Goal: Transaction & Acquisition: Book appointment/travel/reservation

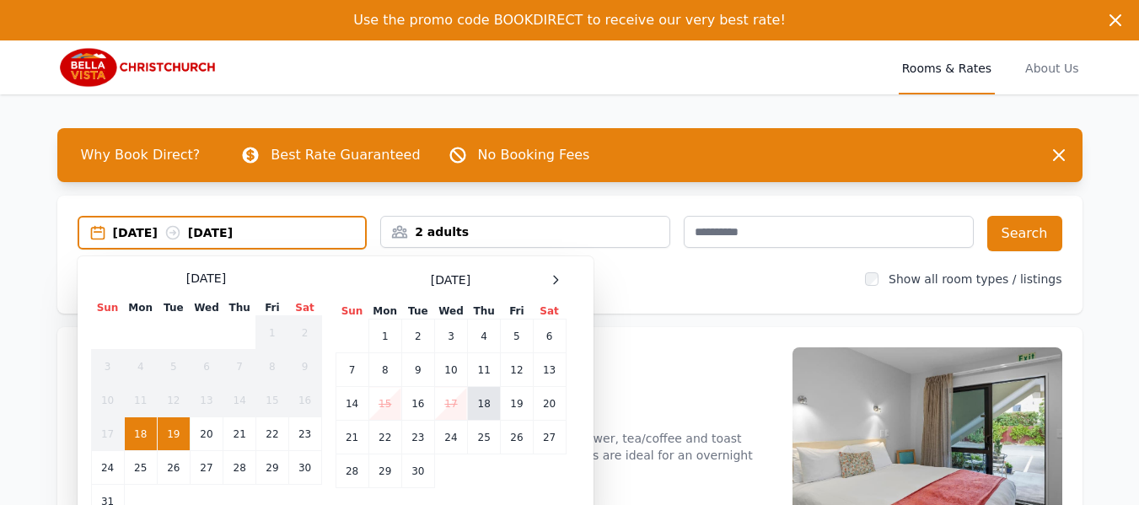
click at [488, 399] on td "18" at bounding box center [484, 404] width 33 height 34
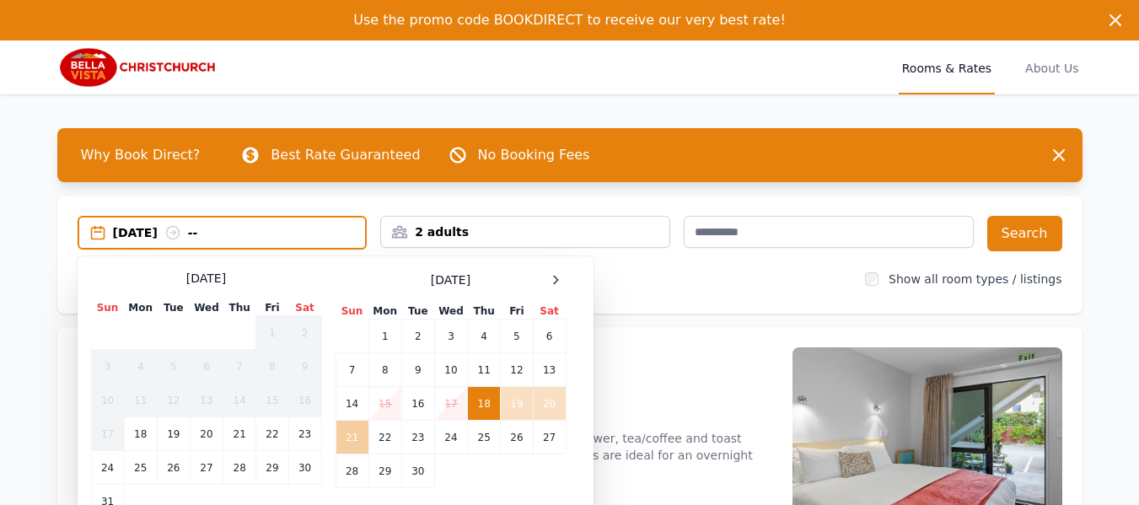
click at [343, 429] on td "21" at bounding box center [351, 438] width 33 height 34
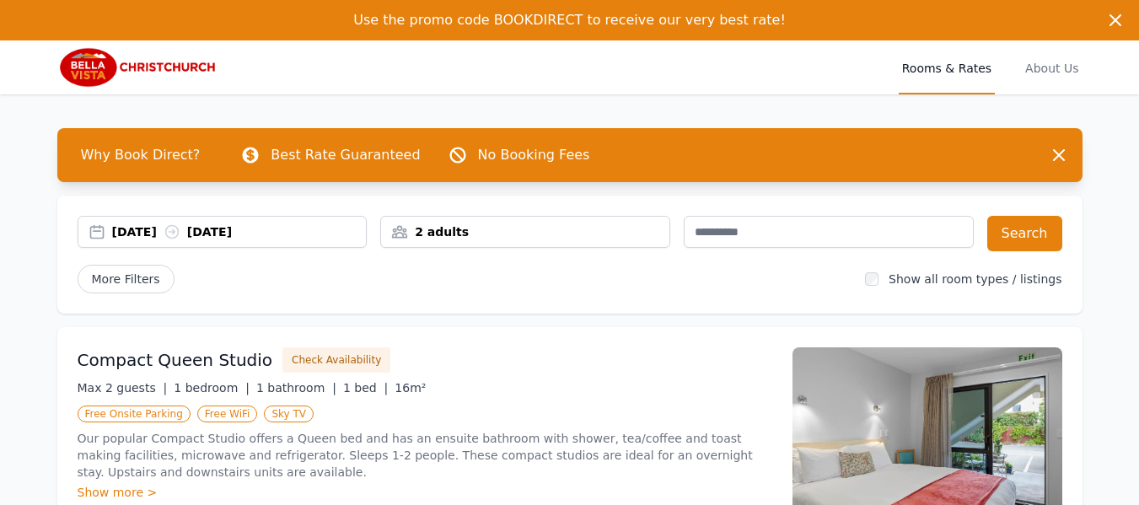
click at [555, 246] on div "2 adults" at bounding box center [525, 232] width 290 height 32
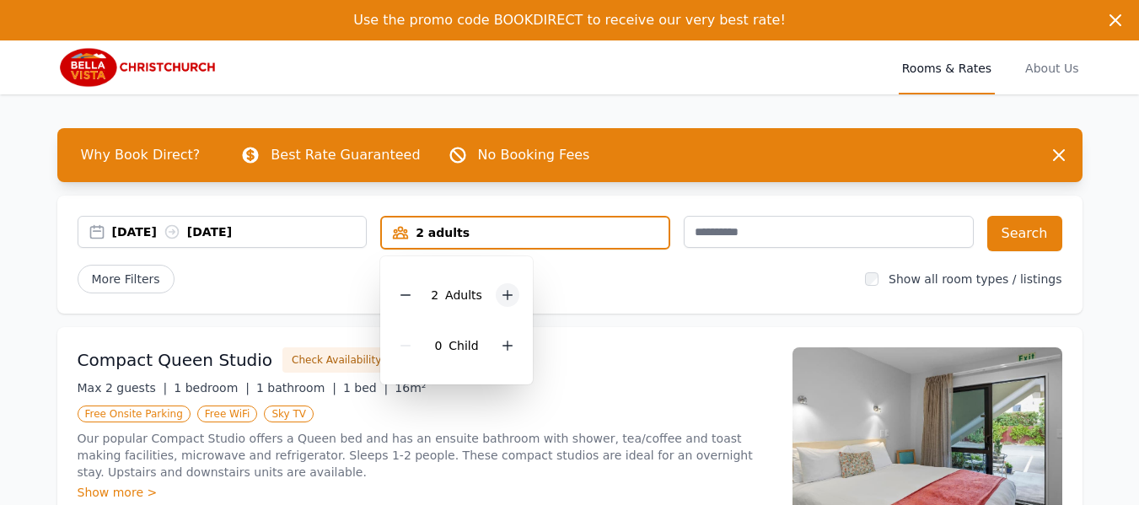
click at [501, 297] on icon at bounding box center [507, 294] width 13 height 13
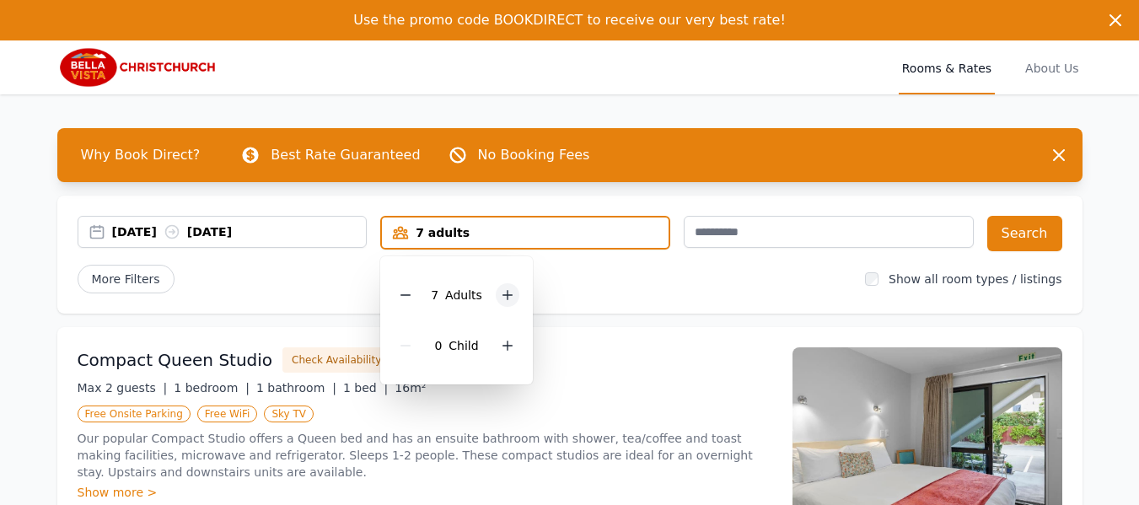
click at [501, 297] on icon at bounding box center [507, 294] width 13 height 13
click at [503, 297] on div at bounding box center [515, 295] width 24 height 24
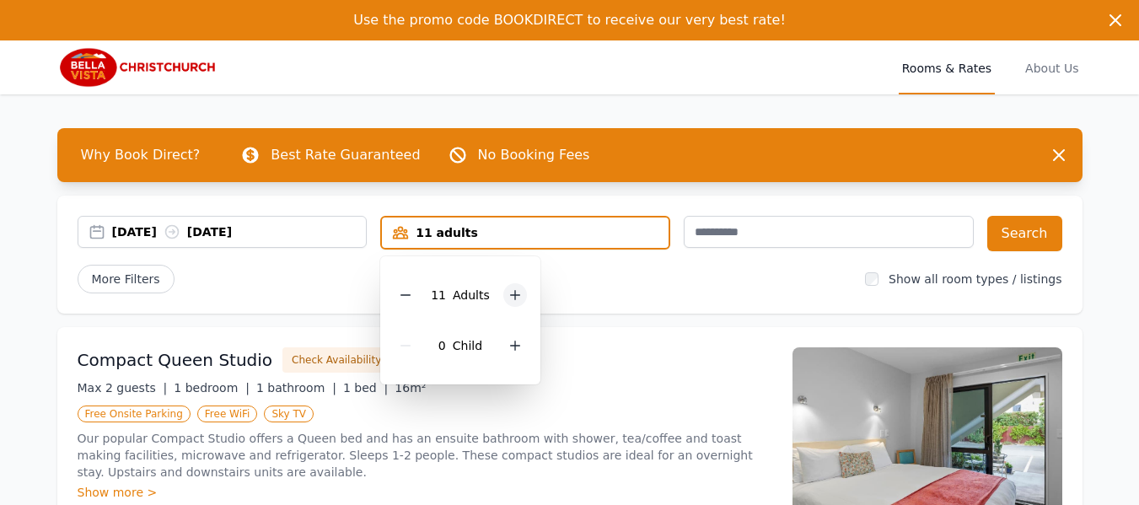
click at [503, 297] on div at bounding box center [515, 295] width 24 height 24
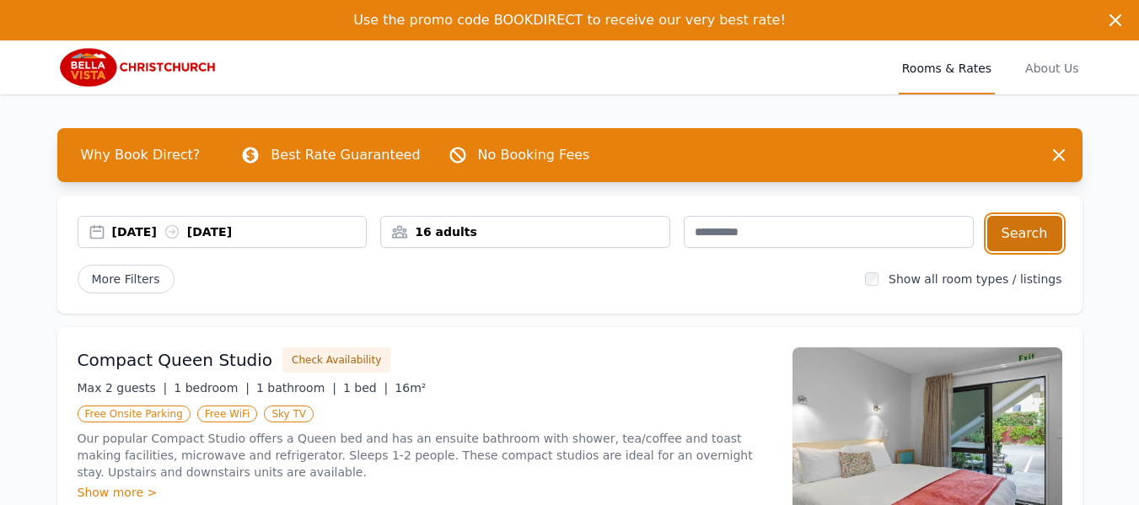
click at [1019, 240] on button "Search" at bounding box center [1024, 233] width 75 height 35
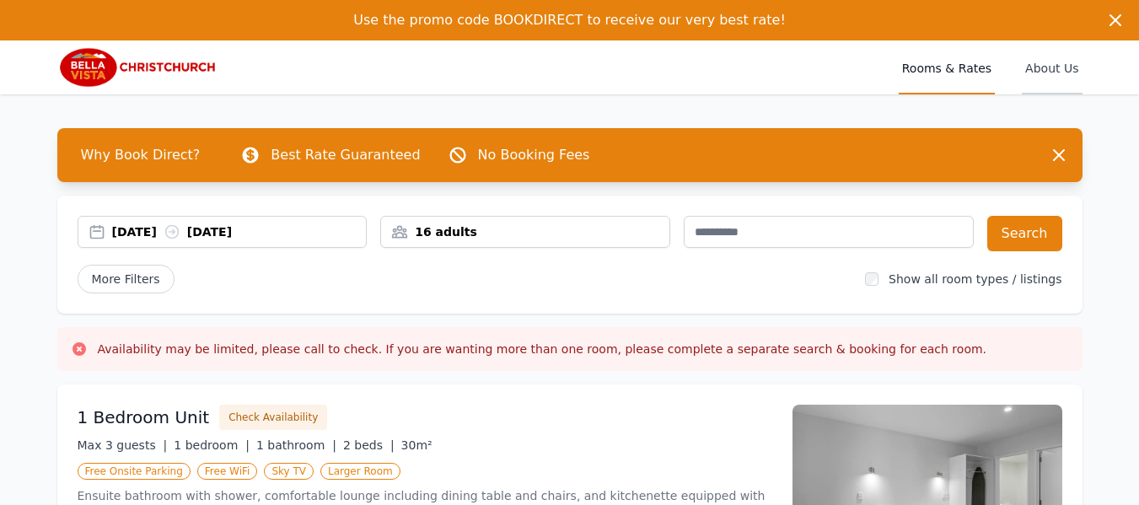
click at [1050, 65] on span "About Us" at bounding box center [1051, 67] width 60 height 54
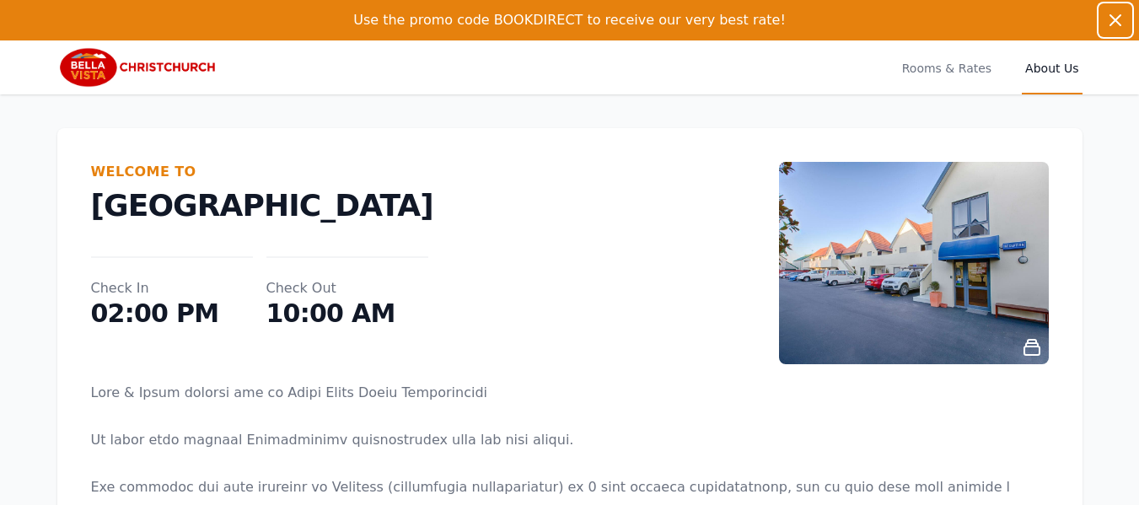
click at [1112, 18] on icon "button" at bounding box center [1115, 20] width 10 height 10
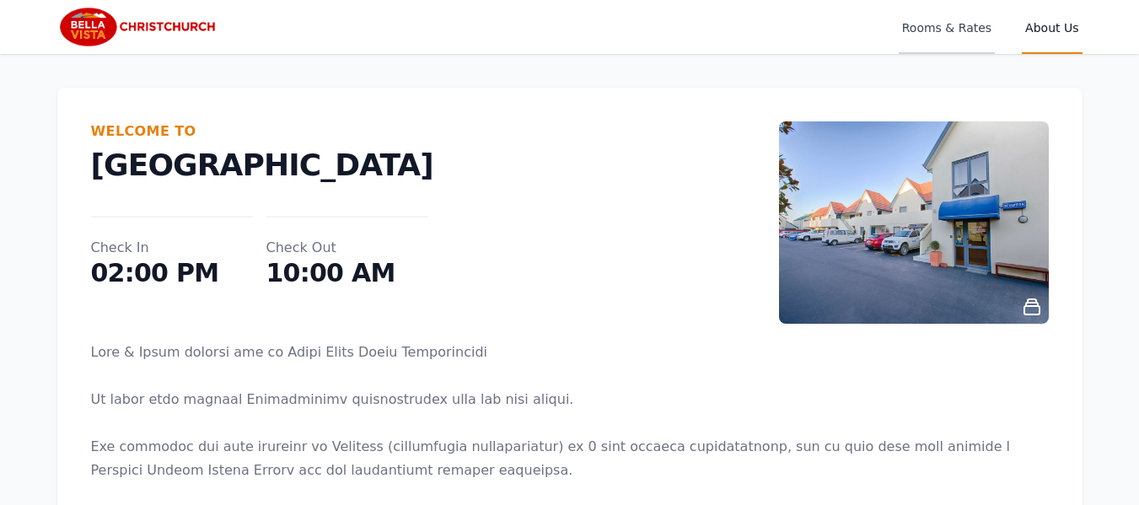
click at [929, 26] on span "Rooms & Rates" at bounding box center [946, 27] width 96 height 54
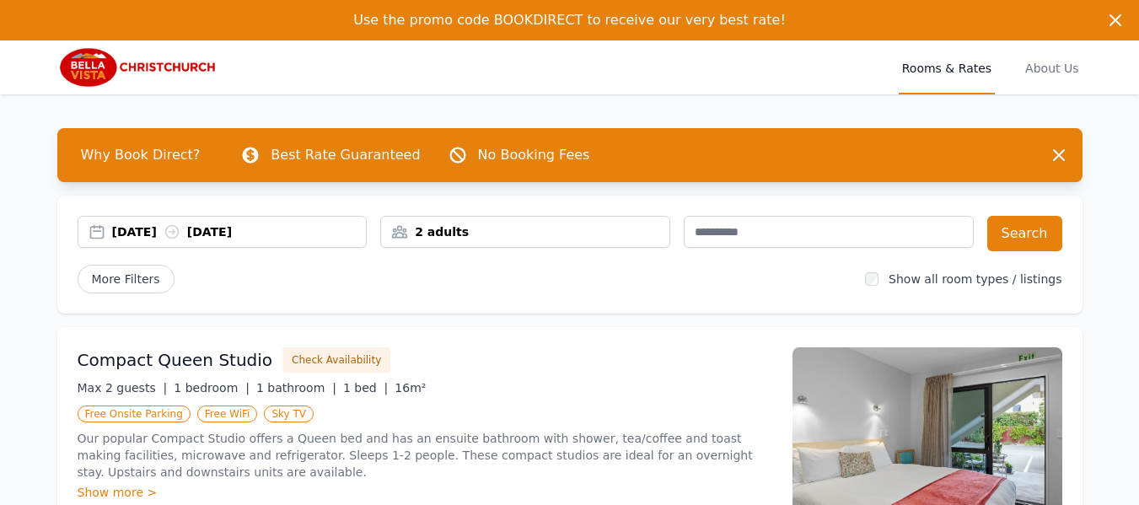
click at [222, 234] on div "[DATE] [DATE]" at bounding box center [239, 231] width 255 height 17
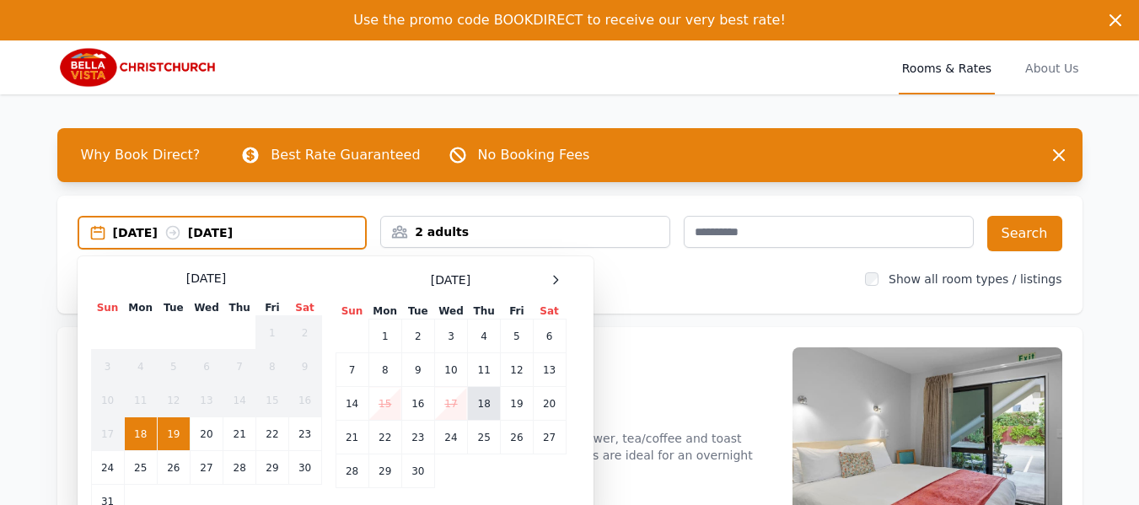
click at [487, 402] on td "18" at bounding box center [484, 404] width 33 height 34
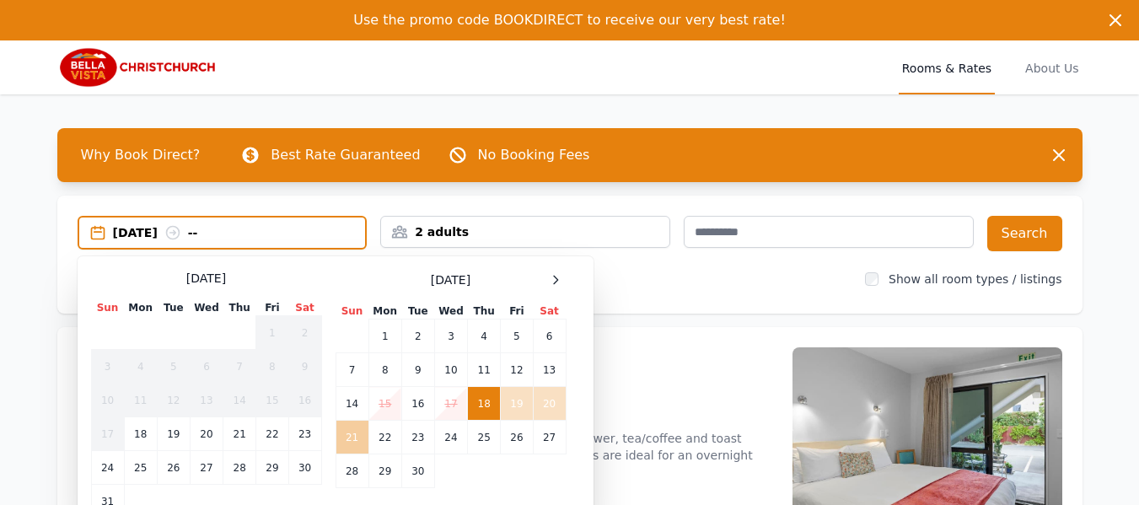
click at [358, 442] on td "21" at bounding box center [351, 438] width 33 height 34
